Goal: Navigation & Orientation: Find specific page/section

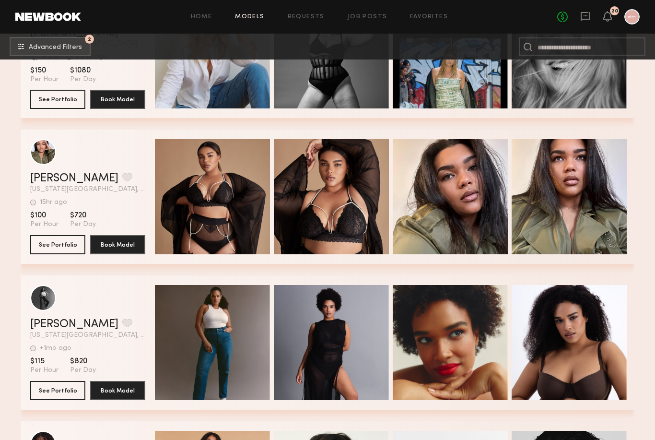
scroll to position [551, 0]
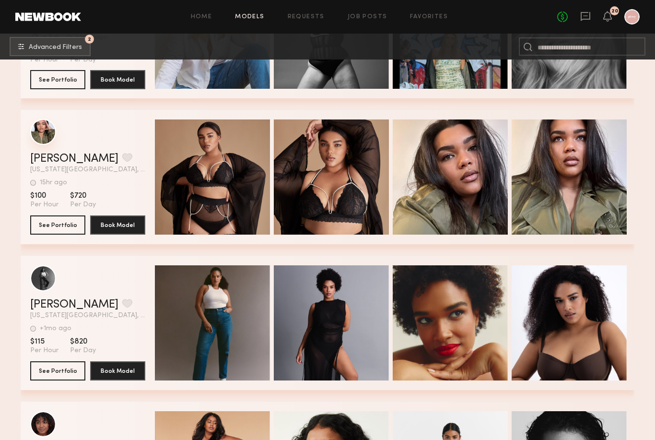
click at [42, 132] on div "grid" at bounding box center [43, 132] width 26 height 26
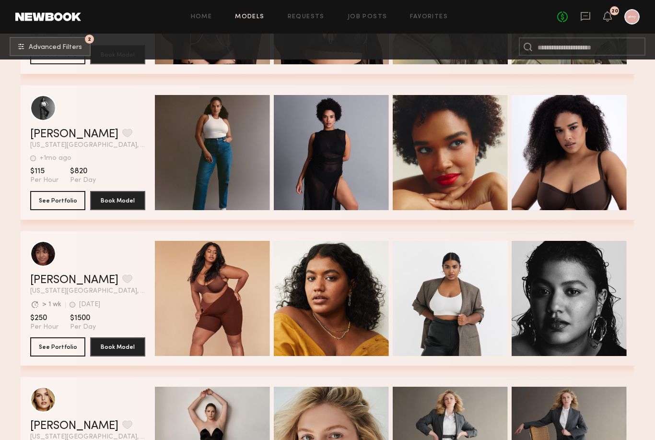
scroll to position [729, 0]
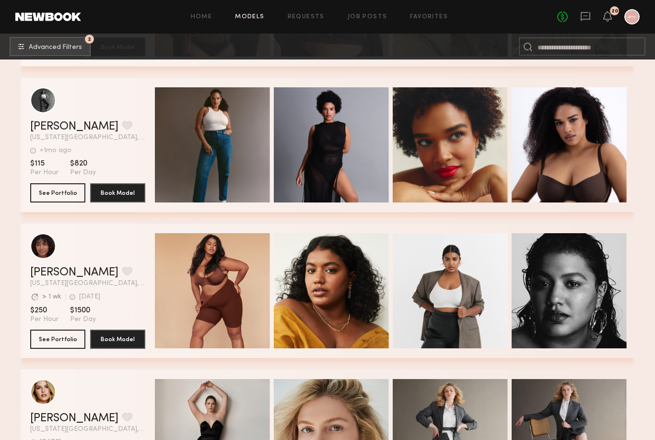
click at [22, 139] on div "Crisdanil H. Favorite New York City, NY +1mo ago Last Online View Portfolio +1m…" at bounding box center [328, 145] width 614 height 134
click at [72, 124] on link "Crisdanil H." at bounding box center [74, 127] width 88 height 12
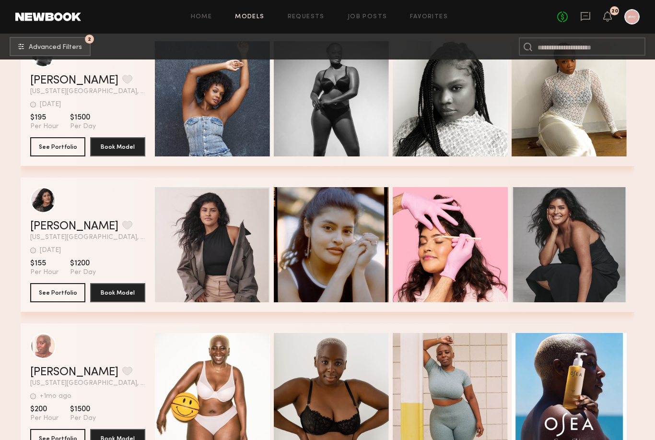
scroll to position [1537, 0]
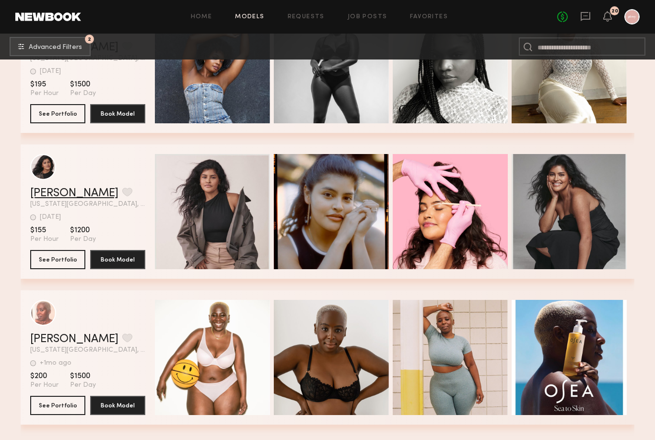
click at [49, 191] on link "jamie f." at bounding box center [74, 194] width 88 height 12
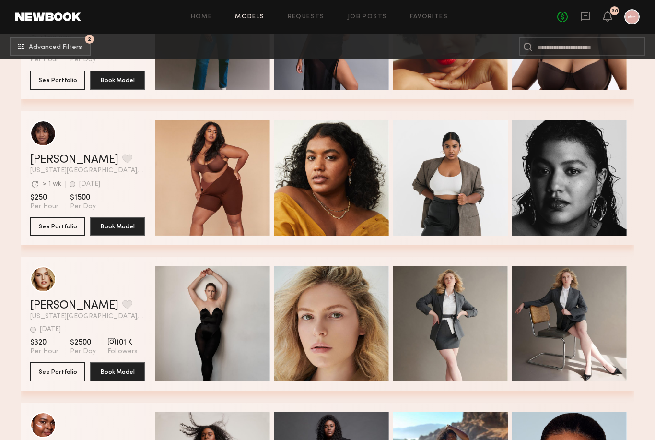
scroll to position [828, 0]
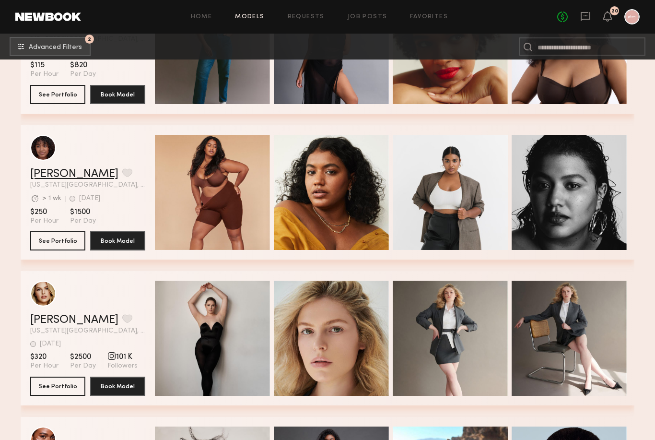
click at [62, 176] on link "Veronica C." at bounding box center [74, 174] width 88 height 12
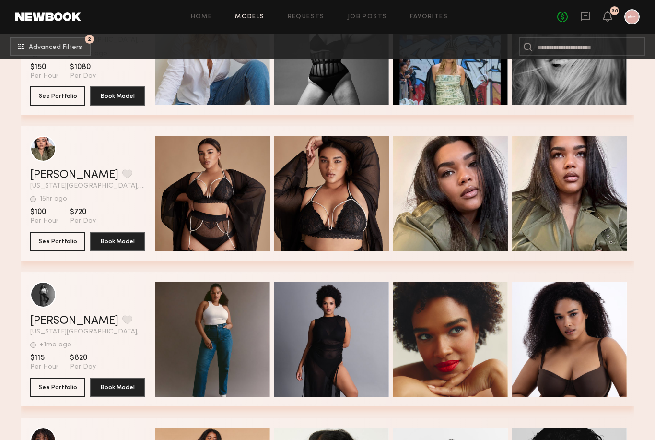
scroll to position [512, 0]
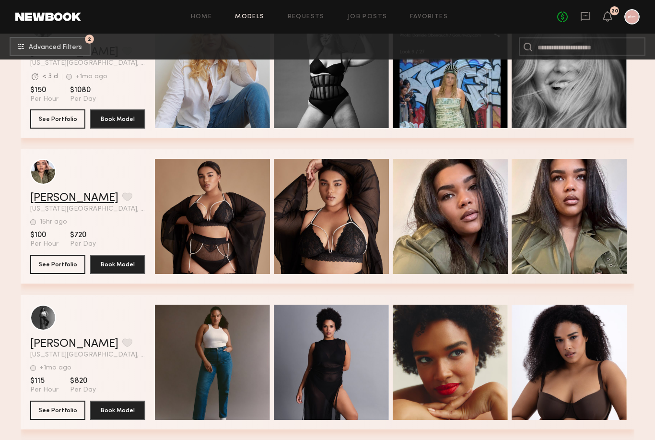
click at [57, 200] on link "Alexis W." at bounding box center [74, 198] width 88 height 12
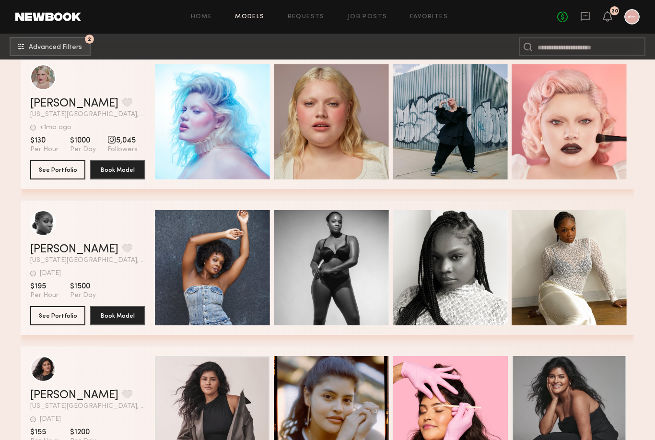
scroll to position [1538, 0]
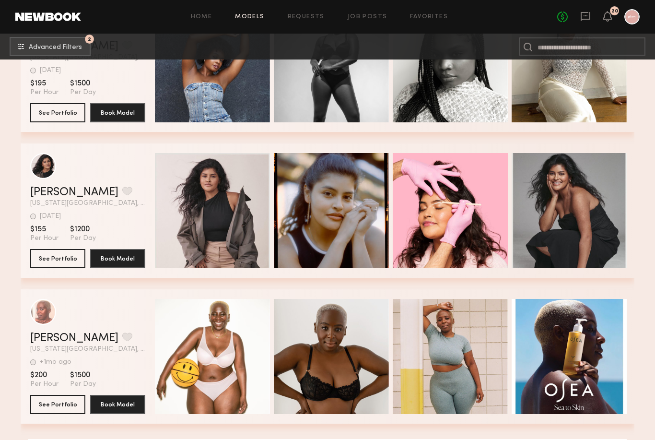
click at [236, 439] on button "View More" at bounding box center [327, 448] width 598 height 19
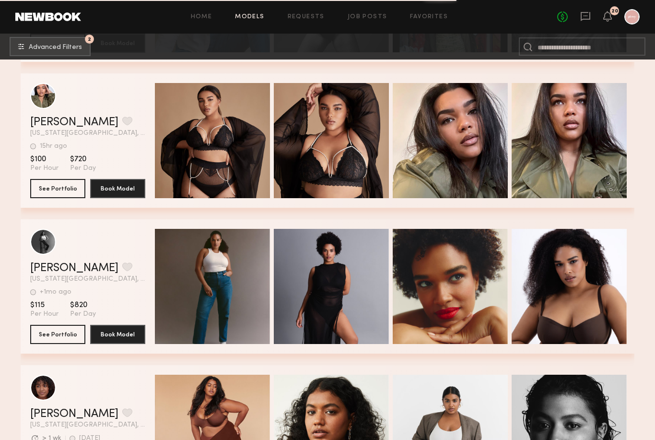
scroll to position [484, 0]
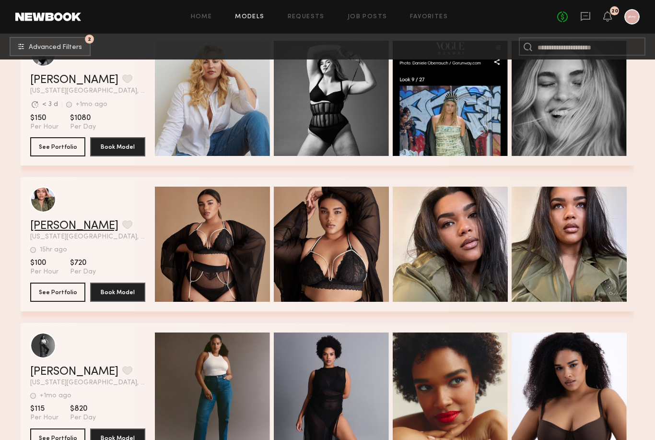
click at [72, 227] on link "Alexis W." at bounding box center [74, 226] width 88 height 12
